Goal: Task Accomplishment & Management: Manage account settings

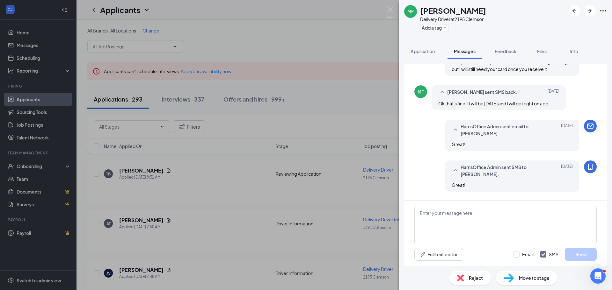
scroll to position [315, 0]
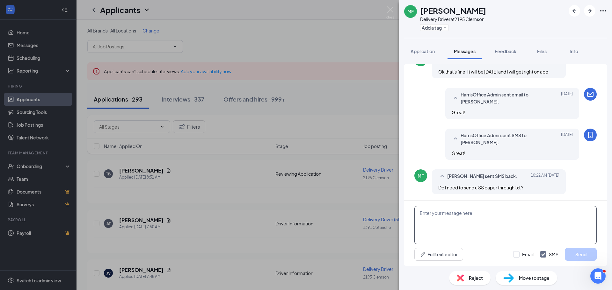
click at [464, 222] on textarea at bounding box center [505, 225] width 182 height 38
drag, startPoint x: 467, startPoint y: 215, endPoint x: 437, endPoint y: 213, distance: 30.1
click at [437, 213] on textarea "You can send it through email." at bounding box center [505, 225] width 182 height 38
type textarea "You can respond through the email."
drag, startPoint x: 463, startPoint y: 194, endPoint x: 517, endPoint y: 254, distance: 81.0
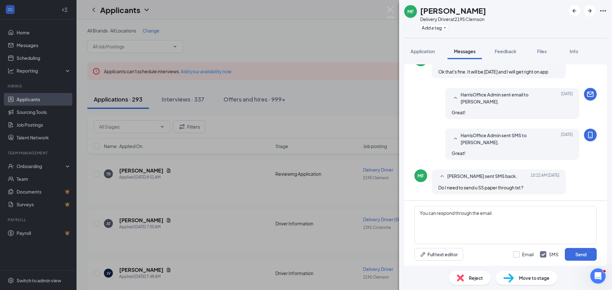
click at [516, 254] on input "Email" at bounding box center [523, 254] width 20 height 6
checkbox input "true"
click at [583, 256] on button "Send" at bounding box center [581, 254] width 32 height 13
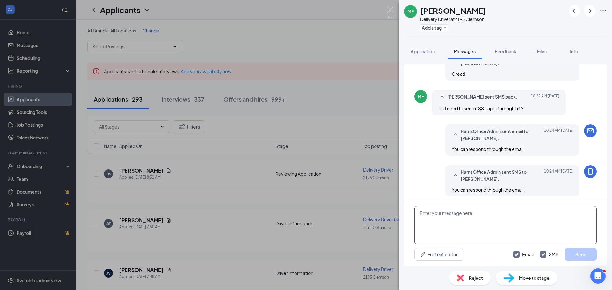
scroll to position [397, 0]
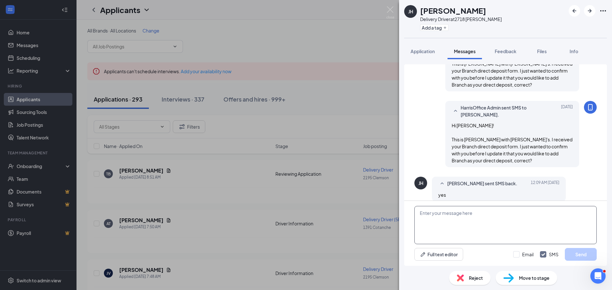
scroll to position [554, 0]
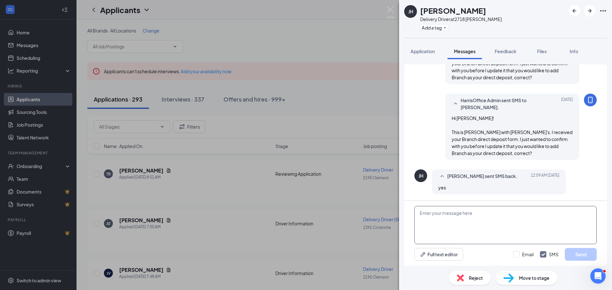
drag, startPoint x: 440, startPoint y: 216, endPoint x: 432, endPoint y: 218, distance: 8.1
click at [436, 217] on textarea at bounding box center [505, 225] width 182 height 38
click at [422, 213] on textarea "okay, changing it now." at bounding box center [505, 225] width 182 height 38
type textarea "Okay, changing it now."
click at [516, 255] on input "Email" at bounding box center [523, 254] width 20 height 6
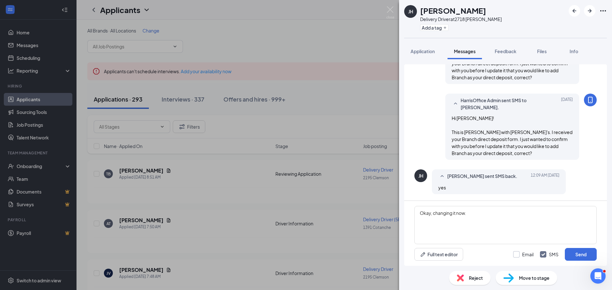
checkbox input "true"
click at [575, 254] on button "Send" at bounding box center [581, 254] width 32 height 13
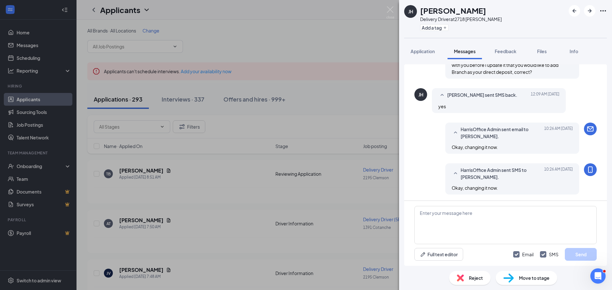
scroll to position [636, 0]
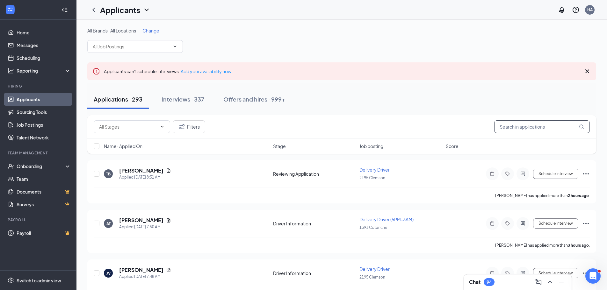
drag, startPoint x: 517, startPoint y: 130, endPoint x: 514, endPoint y: 123, distance: 7.6
click at [516, 128] on input "text" at bounding box center [542, 126] width 96 height 13
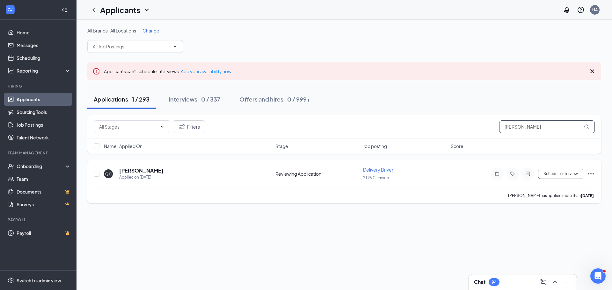
type input "[PERSON_NAME]"
drag, startPoint x: 156, startPoint y: 170, endPoint x: 119, endPoint y: 169, distance: 37.3
click at [119, 169] on div "QC [PERSON_NAME] Applied on [DATE]" at bounding box center [188, 173] width 168 height 13
copy h5 "[PERSON_NAME]"
drag, startPoint x: 558, startPoint y: 172, endPoint x: 522, endPoint y: 173, distance: 36.7
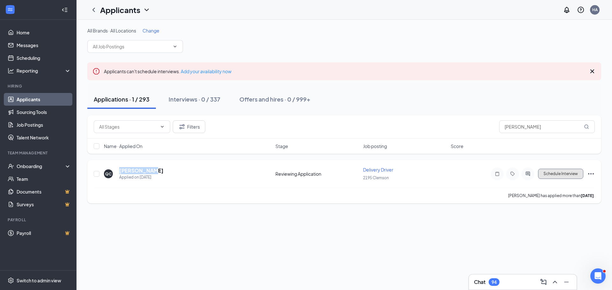
click at [499, 193] on div "QC [PERSON_NAME] Applied on [DATE] Reviewing Application Delivery Driver 2195 C…" at bounding box center [344, 181] width 514 height 43
click at [560, 175] on button "Schedule Interview" at bounding box center [560, 174] width 45 height 10
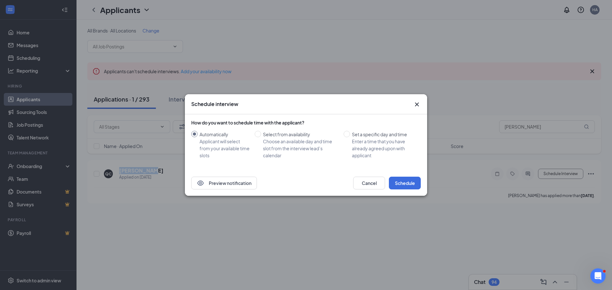
click at [416, 102] on icon "Cross" at bounding box center [417, 105] width 8 height 8
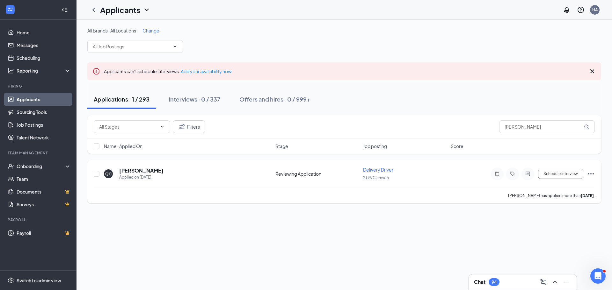
click at [588, 174] on icon "Ellipses" at bounding box center [591, 174] width 8 height 8
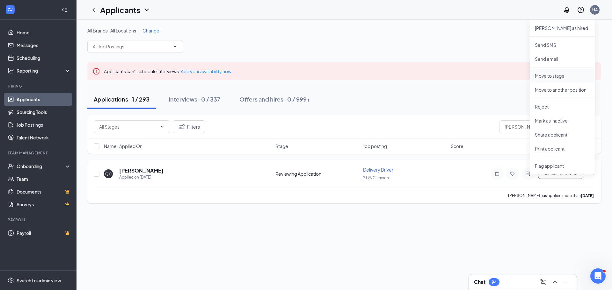
click at [547, 76] on p "Move to stage" at bounding box center [562, 76] width 55 height 6
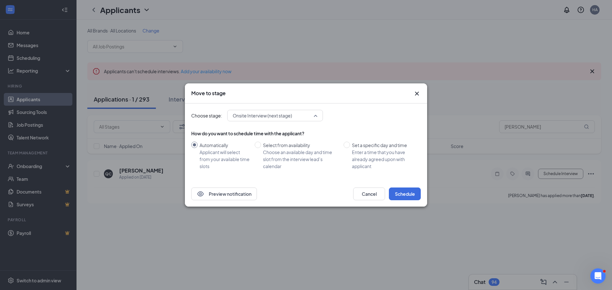
click at [308, 117] on div "Onsite Interview (next stage) 3708799 3708797 3708789 Application Driver Inform…" at bounding box center [275, 115] width 96 height 11
drag, startPoint x: 468, startPoint y: 206, endPoint x: 483, endPoint y: 181, distance: 29.0
click at [468, 204] on div "Move to stage Choose stage: Onsite Interview (next stage) 3708797 3708789 37087…" at bounding box center [306, 145] width 612 height 290
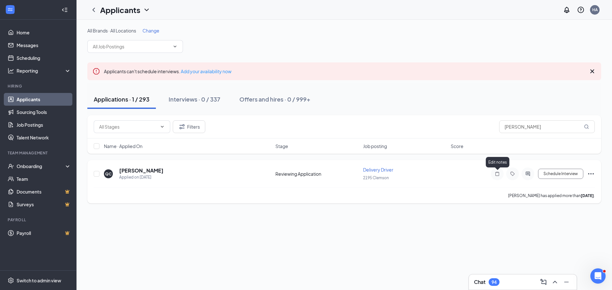
click at [498, 173] on icon "Note" at bounding box center [497, 173] width 8 height 5
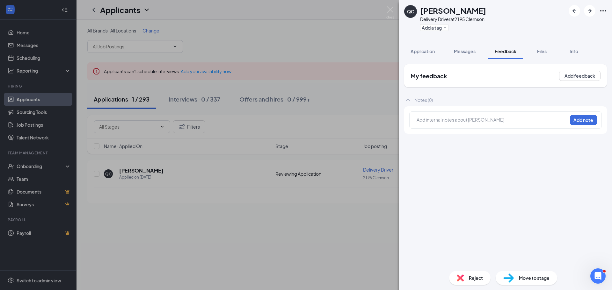
click at [353, 210] on div "QC [PERSON_NAME] Delivery Driver at 2195 Clemson Add a tag Application Messages…" at bounding box center [306, 145] width 612 height 290
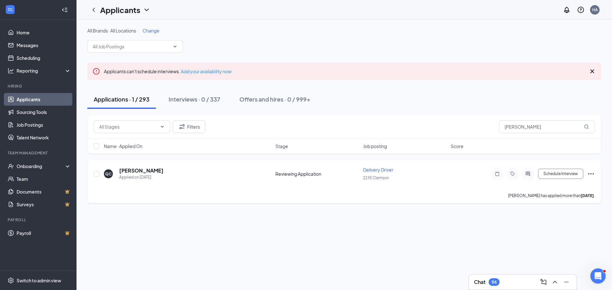
click at [588, 173] on icon "Ellipses" at bounding box center [591, 173] width 6 height 1
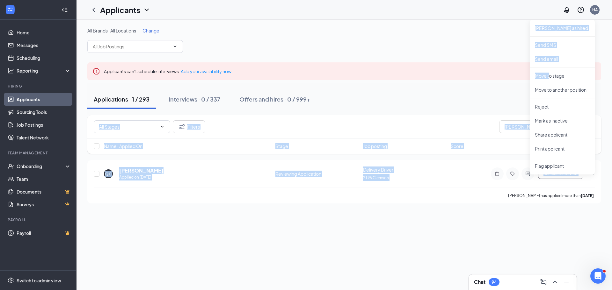
drag, startPoint x: 550, startPoint y: 78, endPoint x: 430, endPoint y: 95, distance: 120.7
click at [430, 95] on div "All Brands · All Locations Change Applicants can't schedule interviews. Add you…" at bounding box center [344, 115] width 514 height 176
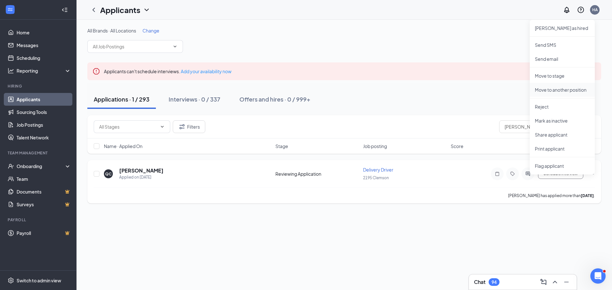
click at [559, 88] on p "Move to another position" at bounding box center [562, 90] width 55 height 6
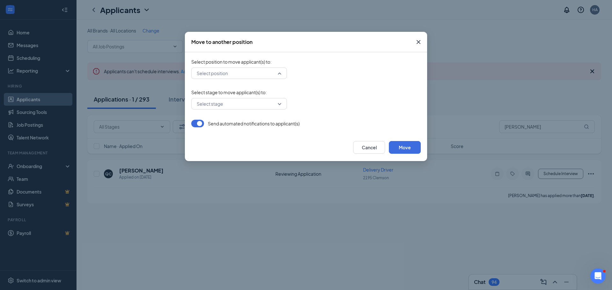
click at [244, 77] on input "search" at bounding box center [236, 73] width 83 height 11
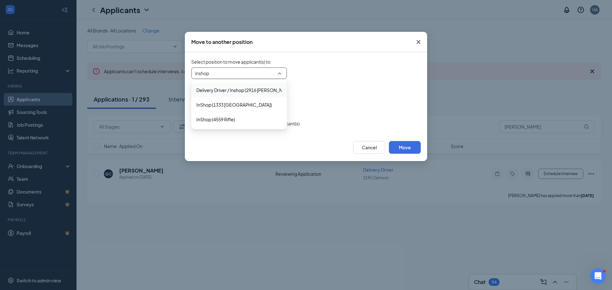
type input "inshop"
click at [338, 84] on form "Select position to move applicant(s) to : Select position 330634 209244 Deliver…" at bounding box center [305, 93] width 229 height 69
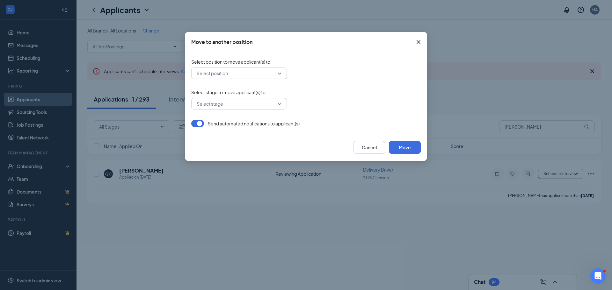
click at [242, 73] on input "search" at bounding box center [236, 73] width 83 height 11
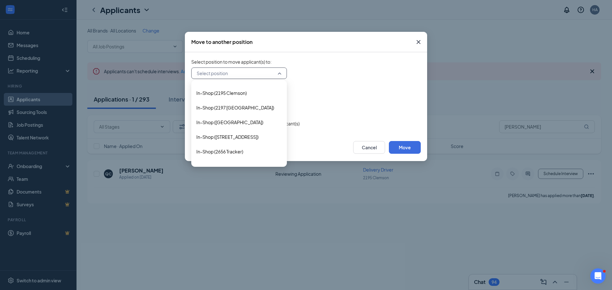
scroll to position [1306, 0]
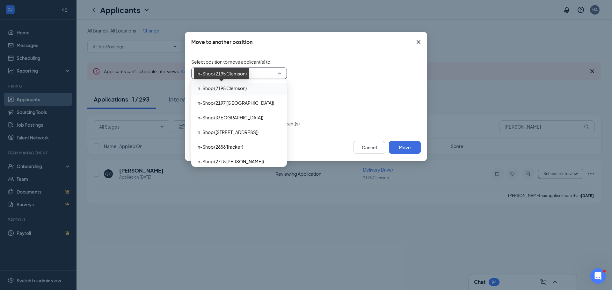
click at [219, 87] on span "In-Shop (2195 Clemson)" at bounding box center [221, 88] width 50 height 7
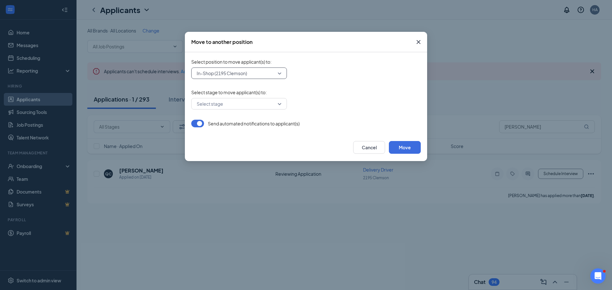
click at [259, 103] on input "search" at bounding box center [236, 103] width 83 height 11
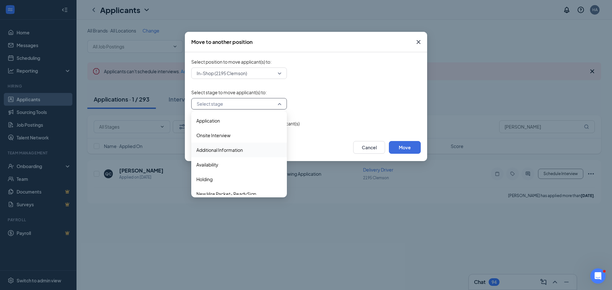
click at [220, 149] on span "Additional Information" at bounding box center [219, 150] width 47 height 7
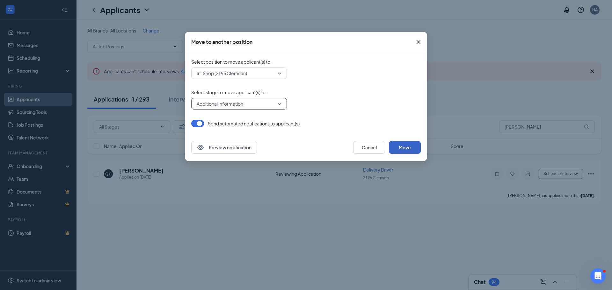
click at [407, 147] on button "Move" at bounding box center [405, 147] width 32 height 13
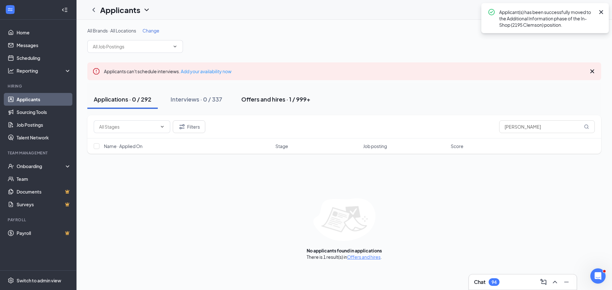
drag, startPoint x: 251, startPoint y: 99, endPoint x: 261, endPoint y: 98, distance: 9.6
click at [251, 99] on div "Offers and hires · 1 / 999+" at bounding box center [275, 99] width 69 height 8
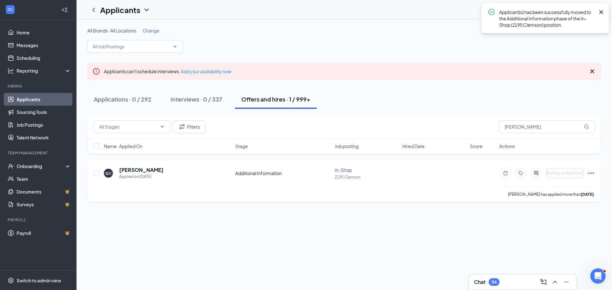
click at [501, 174] on div at bounding box center [505, 173] width 13 height 13
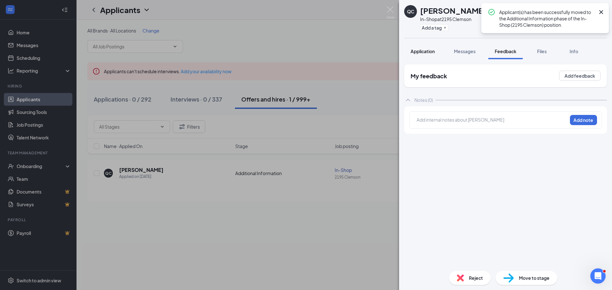
click at [419, 50] on span "Application" at bounding box center [422, 51] width 24 height 6
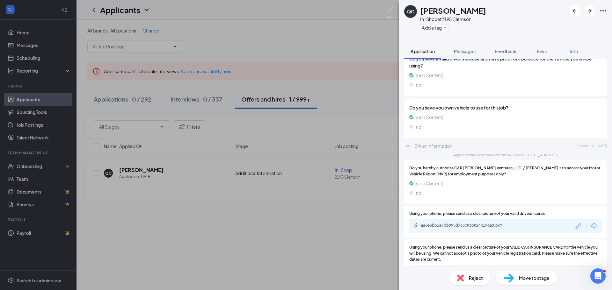
scroll to position [321, 0]
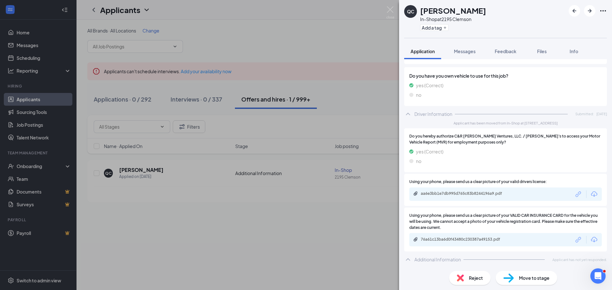
click at [300, 205] on div "QC [PERSON_NAME] In-Shop at 2195 Clemson Add a tag Application Messages Feedbac…" at bounding box center [306, 145] width 612 height 290
